Goal: Information Seeking & Learning: Check status

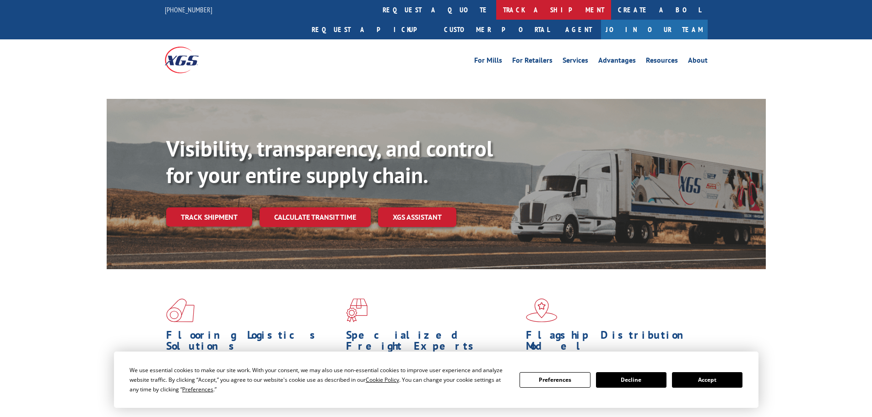
click at [496, 6] on link "track a shipment" at bounding box center [553, 10] width 115 height 20
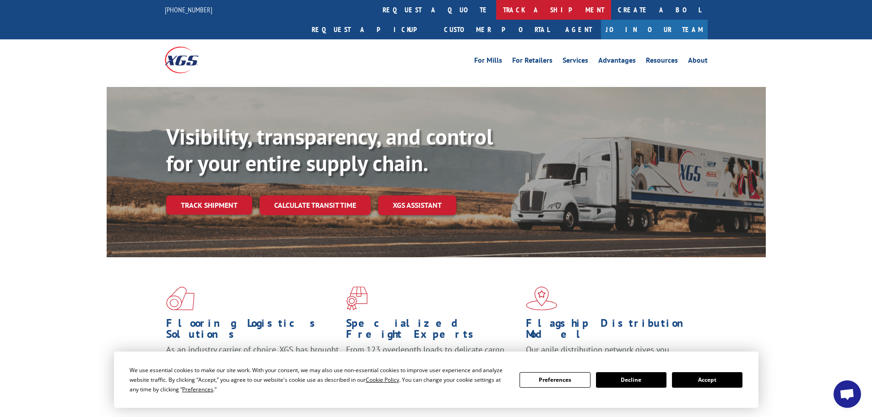
click at [496, 14] on link "track a shipment" at bounding box center [553, 10] width 115 height 20
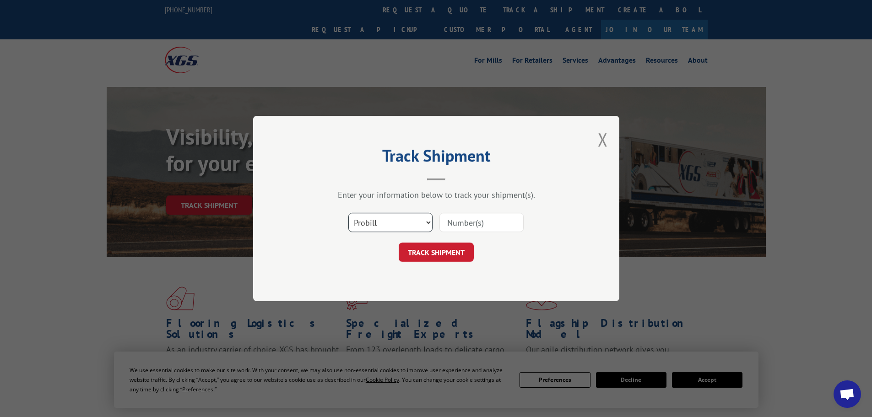
click at [397, 217] on select "Select category... Probill BOL PO" at bounding box center [390, 222] width 84 height 19
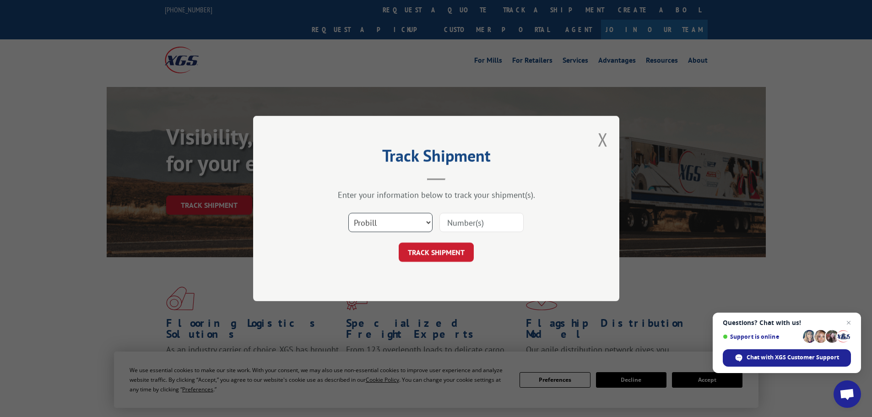
select select "po"
click at [348, 213] on select "Select category... Probill BOL PO" at bounding box center [390, 222] width 84 height 19
paste input "64534850"
type input "64534850"
click at [415, 246] on button "TRACK SHIPMENT" at bounding box center [436, 252] width 75 height 19
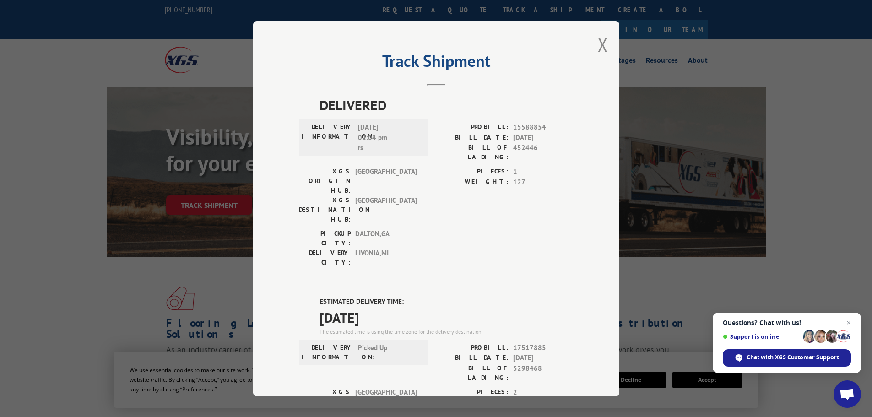
click at [498, 84] on header "Track Shipment" at bounding box center [436, 69] width 275 height 31
click at [600, 46] on button "Close modal" at bounding box center [603, 45] width 10 height 24
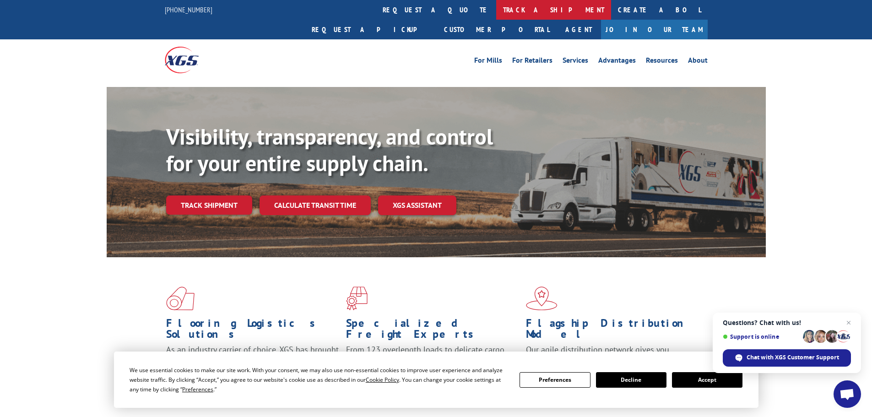
click at [496, 9] on link "track a shipment" at bounding box center [553, 10] width 115 height 20
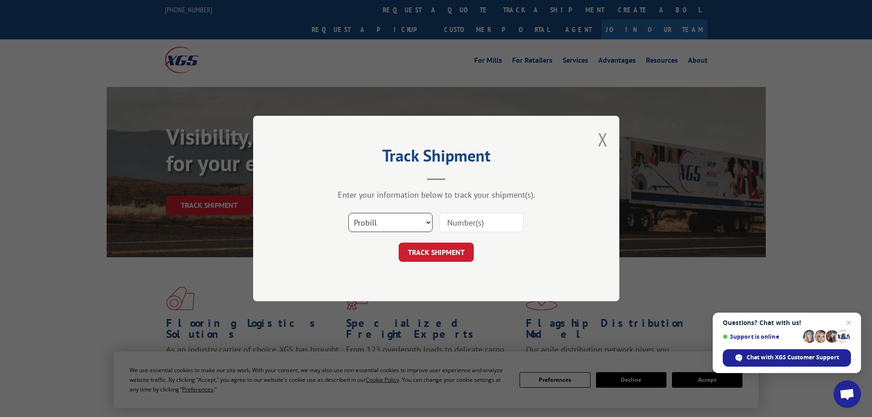
click at [379, 219] on select "Select category... Probill BOL PO" at bounding box center [390, 222] width 84 height 19
select select "po"
click at [348, 213] on select "Select category... Probill BOL PO" at bounding box center [390, 222] width 84 height 19
paste input "64534871"
type input "64534871"
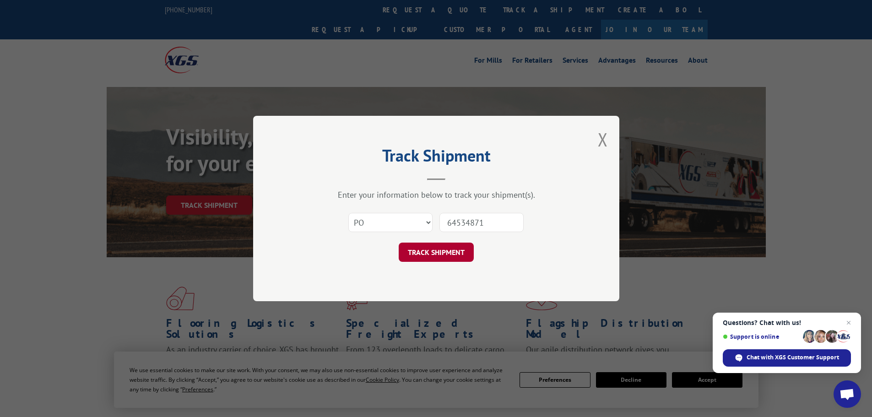
click at [468, 248] on button "TRACK SHIPMENT" at bounding box center [436, 252] width 75 height 19
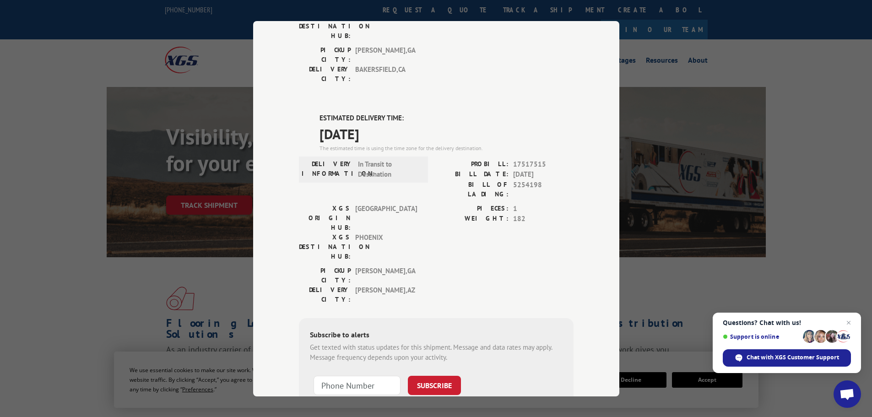
scroll to position [186, 0]
